Goal: Task Accomplishment & Management: Complete application form

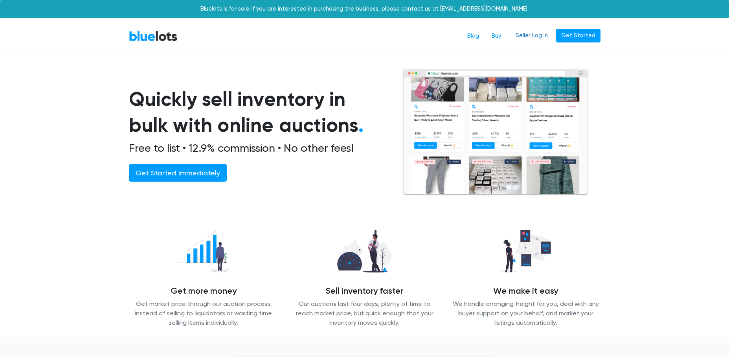
click at [538, 38] on link "Seller Log In" at bounding box center [531, 36] width 42 height 14
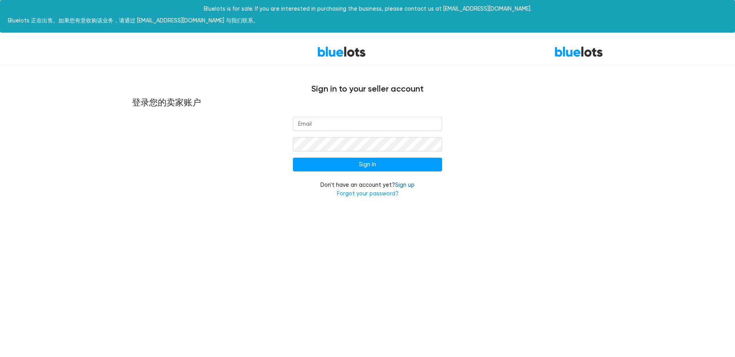
click at [410, 184] on link "Sign up" at bounding box center [405, 185] width 20 height 7
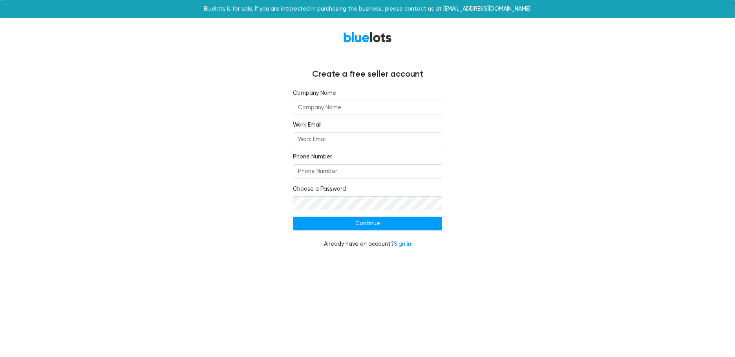
click at [327, 106] on input "text" at bounding box center [367, 108] width 149 height 14
click at [339, 140] on input "Work Email" at bounding box center [367, 139] width 149 height 14
click at [354, 170] on input "Phone Number" at bounding box center [367, 171] width 149 height 14
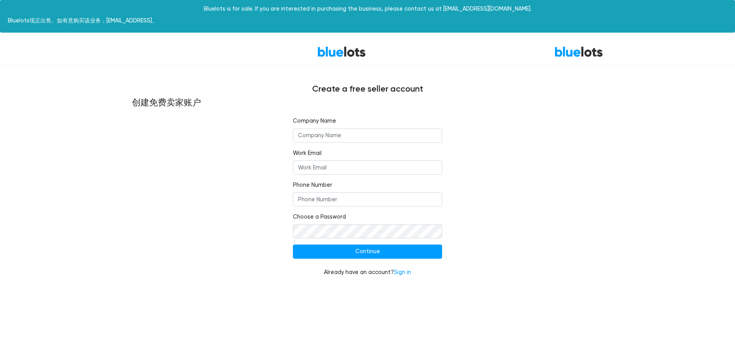
click at [73, 198] on div "BlueLots 蓝色很多 Create a free seller account 创建免费卖家账户 Company Name Work Email Pho…" at bounding box center [367, 162] width 735 height 247
click at [334, 200] on input "Phone Number" at bounding box center [367, 199] width 149 height 14
paste input "2066368690"
type input "2066368690"
click at [333, 169] on input "Work Email" at bounding box center [367, 167] width 149 height 14
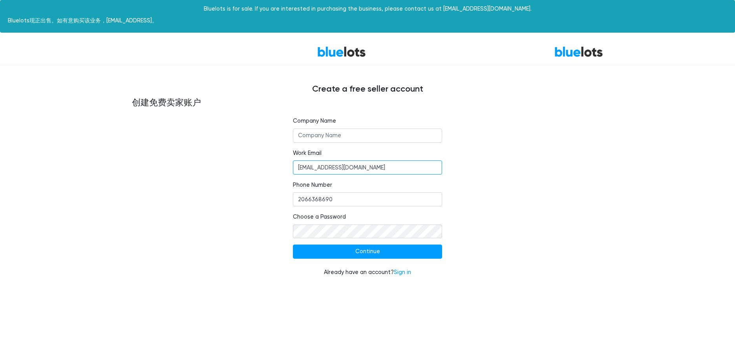
type input "513295409@qq.com"
click at [336, 138] on input "text" at bounding box center [367, 135] width 149 height 14
click at [624, 103] on div "BlueLots 蓝色很多 Create a free seller account 创建免费卖家账户 Company Name Work Email 513…" at bounding box center [367, 162] width 735 height 247
click at [325, 132] on input "text" at bounding box center [367, 135] width 149 height 14
paste input "Ayl tech inc"
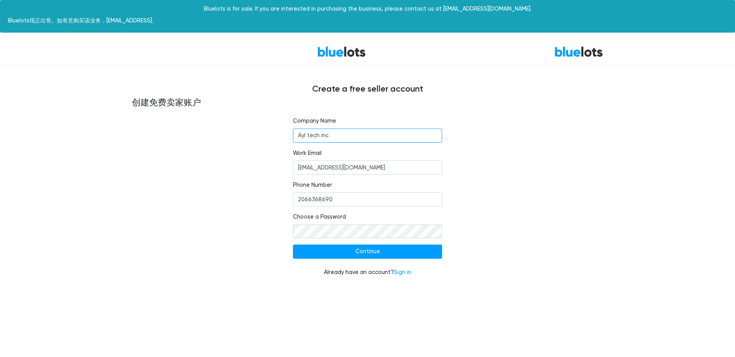
type input "Ayl tech inc"
click at [362, 255] on input "Continue" at bounding box center [367, 251] width 149 height 14
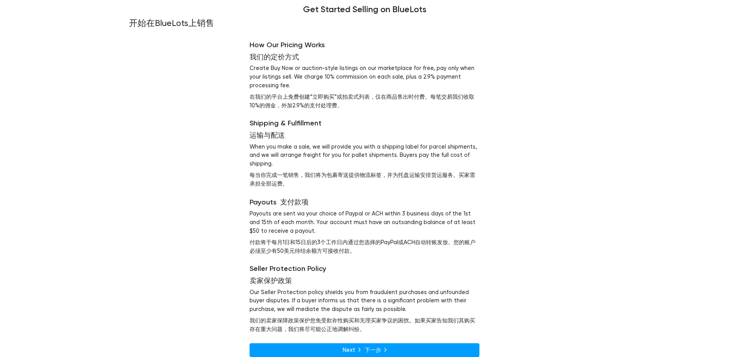
scroll to position [118, 0]
click at [139, 81] on div "How Our Pricing Works 我们的定价方式 Create Buy Now or auction-style listings on our m…" at bounding box center [364, 198] width 483 height 335
click at [369, 344] on link "Next 下一步" at bounding box center [364, 350] width 230 height 14
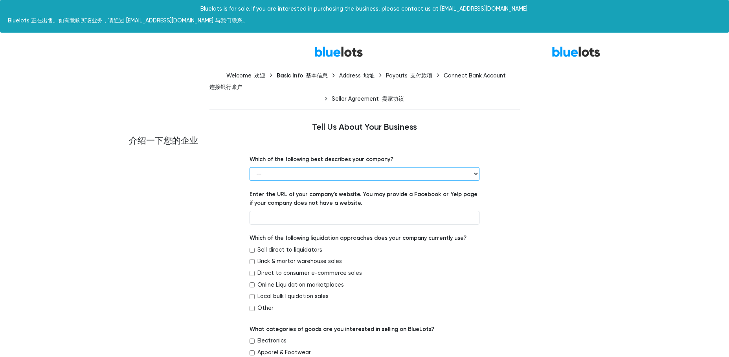
click at [298, 176] on select "-- Retailer Wholesaler Brand or Manufacturer Liquidator 3PL Other" at bounding box center [364, 174] width 230 height 14
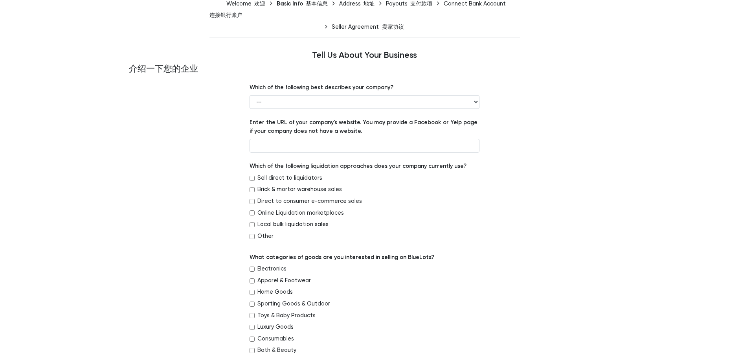
scroll to position [79, 0]
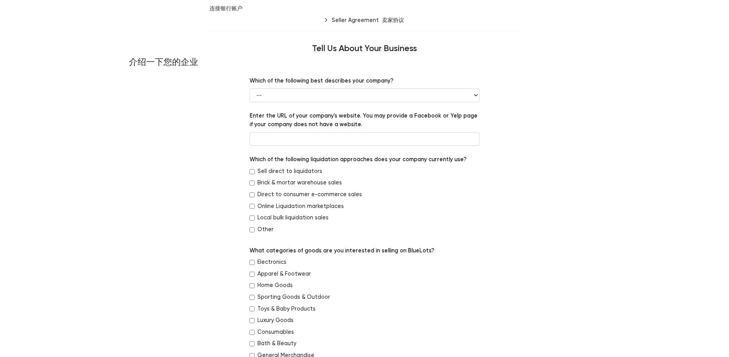
click at [348, 141] on input "text" at bounding box center [364, 139] width 230 height 14
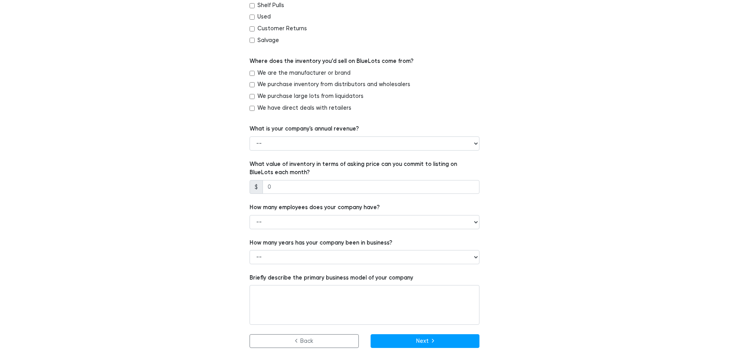
scroll to position [473, 0]
click at [292, 183] on input "number" at bounding box center [370, 187] width 217 height 14
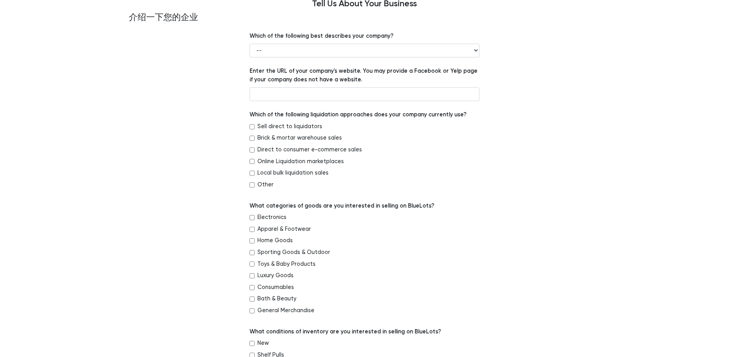
scroll to position [118, 0]
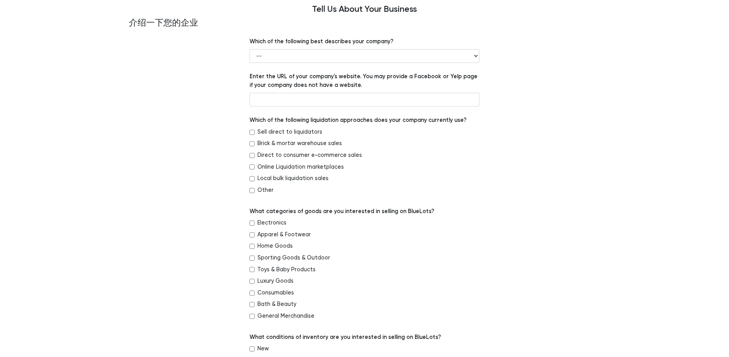
type input "3"
click at [250, 38] on label "Which of the following best describes your company?" at bounding box center [321, 41] width 144 height 9
drag, startPoint x: 251, startPoint y: 40, endPoint x: 396, endPoint y: 39, distance: 144.2
click at [396, 39] on div "Which of the following best describes your company? -- Retailer Wholesaler Bran…" at bounding box center [364, 50] width 230 height 26
click at [450, 52] on p "翻译" at bounding box center [452, 52] width 11 height 8
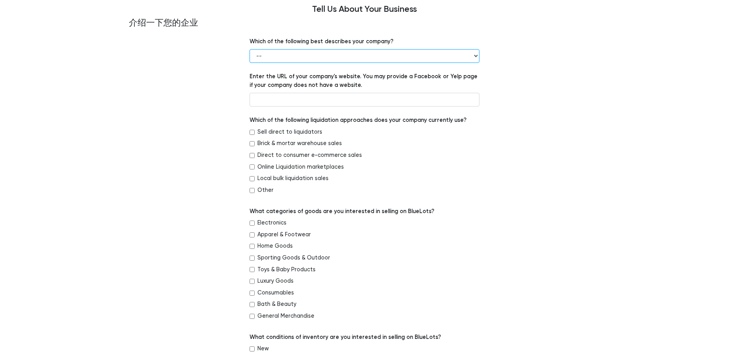
click at [267, 54] on select "-- Retailer Wholesaler Brand or Manufacturer Liquidator 3PL Other" at bounding box center [364, 56] width 230 height 14
select select "Retailer"
click at [249, 49] on select "-- Retailer Wholesaler Brand or Manufacturer Liquidator 3PL Other" at bounding box center [364, 56] width 230 height 14
click at [284, 96] on input "text" at bounding box center [364, 100] width 230 height 14
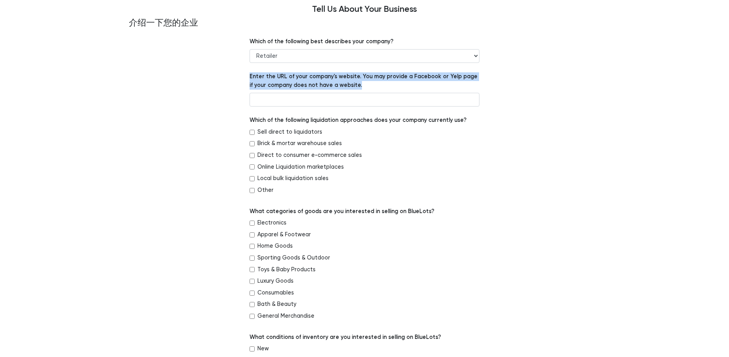
drag, startPoint x: 367, startPoint y: 84, endPoint x: 231, endPoint y: 75, distance: 135.8
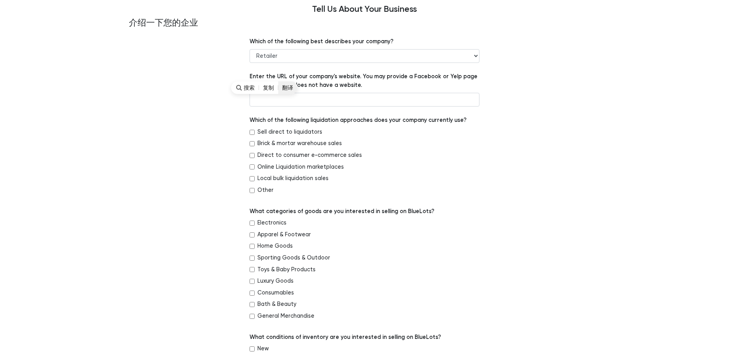
click at [288, 86] on p "翻译" at bounding box center [287, 88] width 11 height 8
click at [345, 136] on div "Sell direct to liquidators" at bounding box center [364, 134] width 230 height 12
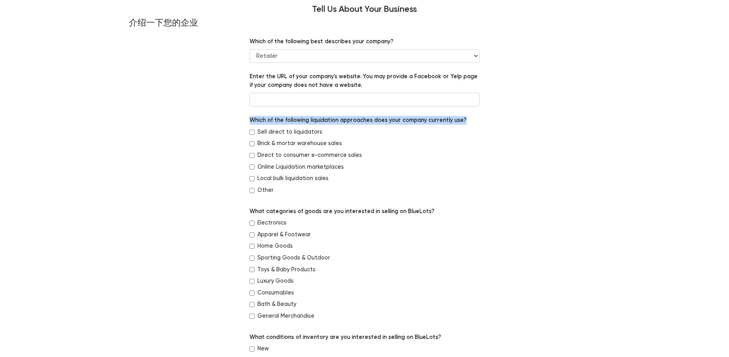
drag, startPoint x: 470, startPoint y: 120, endPoint x: 250, endPoint y: 124, distance: 220.0
click at [250, 124] on div "Which of the following liquidation approaches does your company currently use? …" at bounding box center [364, 156] width 230 height 81
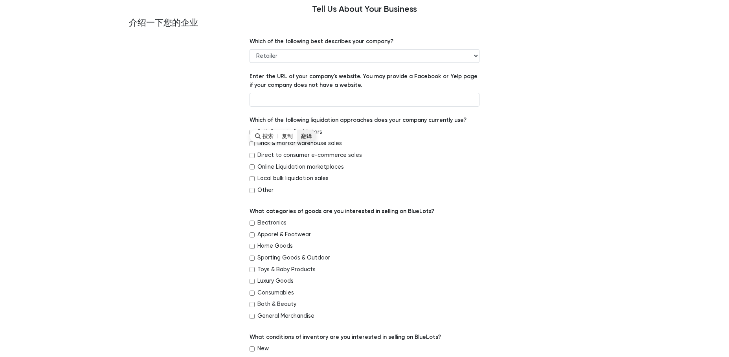
click at [307, 137] on p "翻译" at bounding box center [306, 136] width 11 height 8
click at [369, 148] on div "Brick & mortar warehouse sales" at bounding box center [364, 145] width 230 height 12
drag, startPoint x: 279, startPoint y: 191, endPoint x: 231, endPoint y: 135, distance: 73.9
click at [288, 150] on p "翻译" at bounding box center [287, 147] width 11 height 8
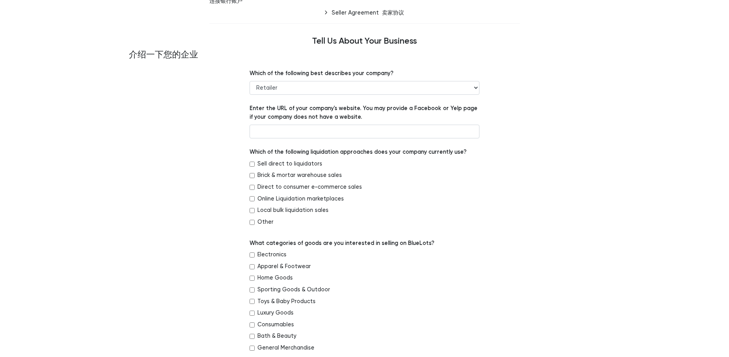
scroll to position [79, 0]
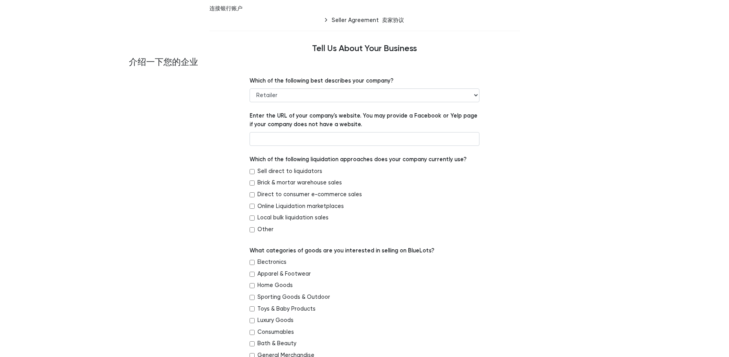
drag, startPoint x: 475, startPoint y: 234, endPoint x: 468, endPoint y: 237, distance: 8.3
click at [475, 234] on div "Other" at bounding box center [364, 231] width 230 height 12
click at [108, 132] on div "BlueLots 蓝色海洋 Welcome 欢迎 Basic Info 基本信息 Address 地址 Payouts 支付款项 Connect Bank A…" at bounding box center [364, 355] width 729 height 791
